Goal: Transaction & Acquisition: Purchase product/service

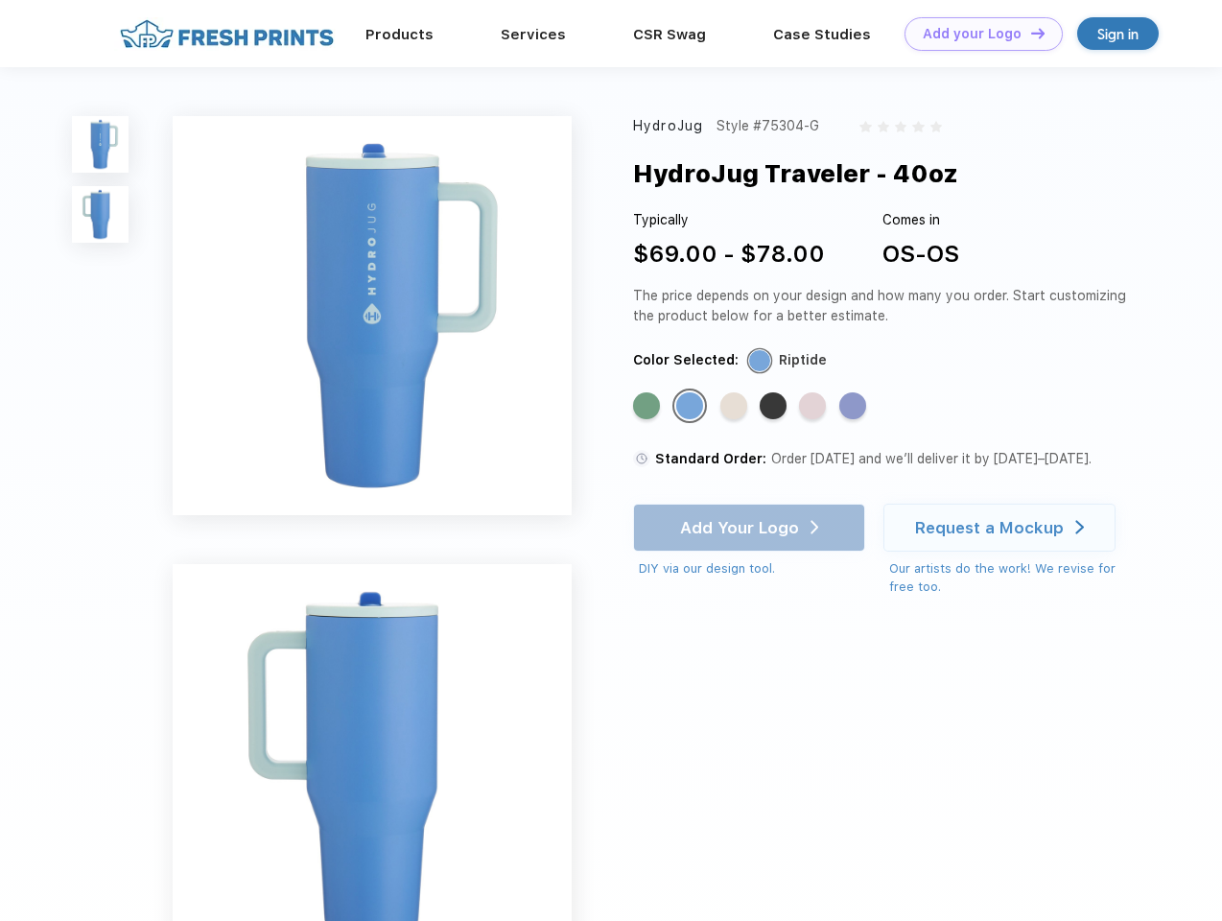
click at [976, 34] on link "Add your Logo Design Tool" at bounding box center [983, 34] width 158 height 34
click at [0, 0] on div "Design Tool" at bounding box center [0, 0] width 0 height 0
click at [1029, 33] on link "Add your Logo Design Tool" at bounding box center [983, 34] width 158 height 34
click at [101, 144] on img at bounding box center [100, 144] width 57 height 57
click at [101, 215] on img at bounding box center [100, 214] width 57 height 57
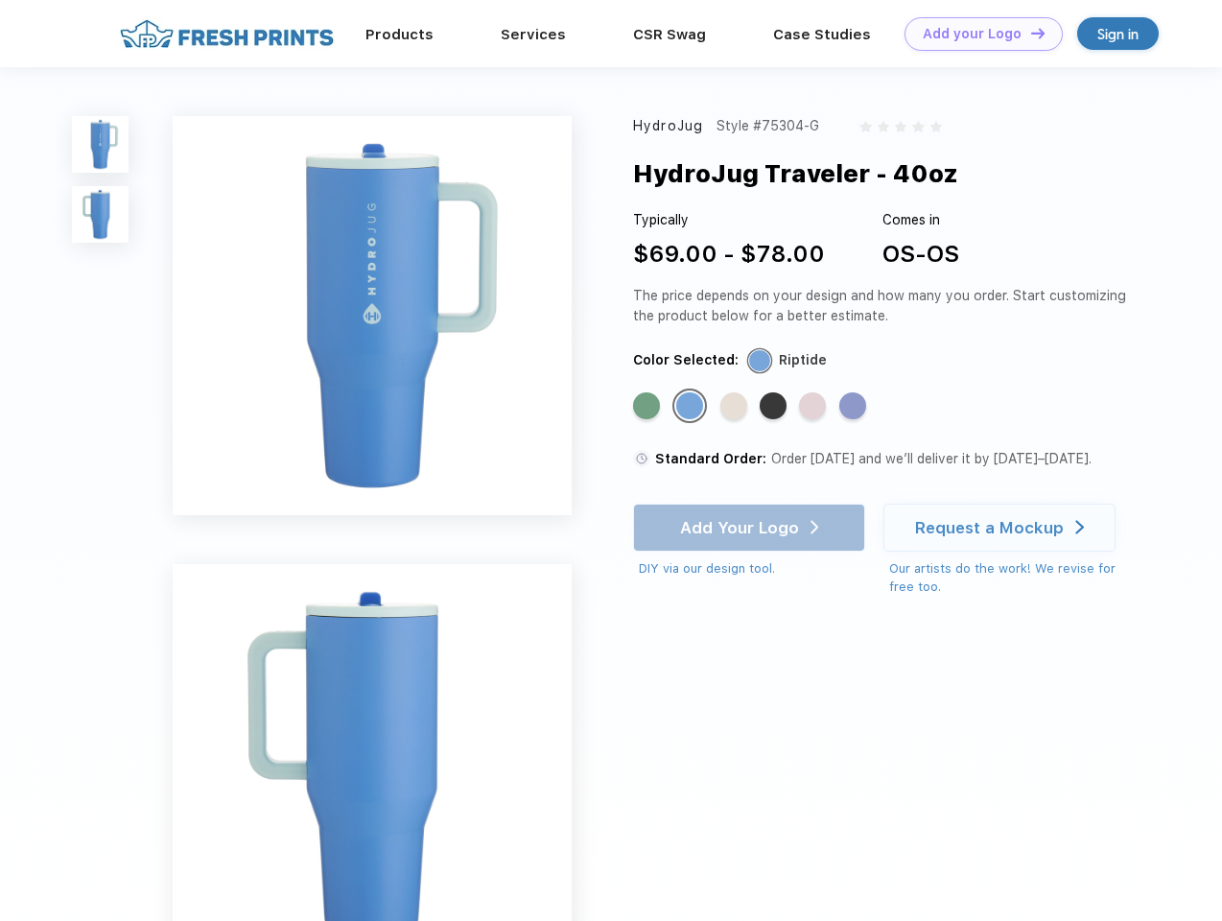
click at [648, 407] on div "Standard Color" at bounding box center [646, 405] width 27 height 27
click at [691, 407] on div "Standard Color" at bounding box center [689, 405] width 27 height 27
click at [736, 407] on div "Standard Color" at bounding box center [733, 405] width 27 height 27
click at [775, 407] on div "Standard Color" at bounding box center [772, 405] width 27 height 27
click at [814, 407] on div "Standard Color" at bounding box center [812, 405] width 27 height 27
